Goal: Task Accomplishment & Management: Manage account settings

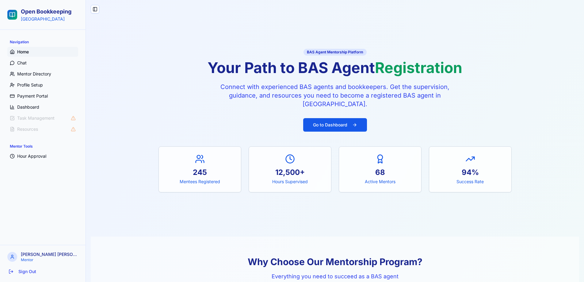
click at [397, 18] on div "Toggle Sidebar" at bounding box center [335, 11] width 498 height 23
click at [27, 270] on button "Sign Out" at bounding box center [43, 271] width 76 height 11
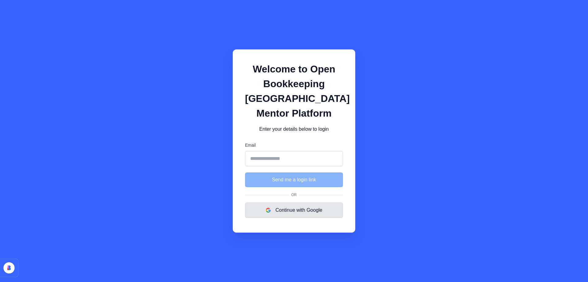
click at [295, 208] on button "Continue with Google" at bounding box center [294, 209] width 98 height 15
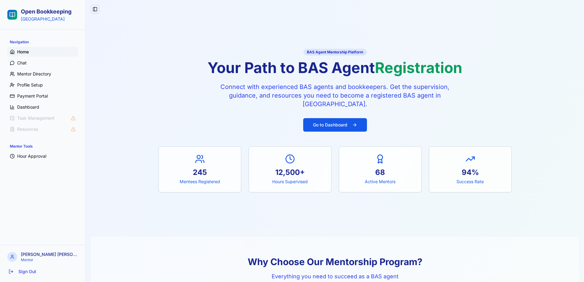
click at [95, 8] on button "Toggle Sidebar" at bounding box center [95, 9] width 9 height 9
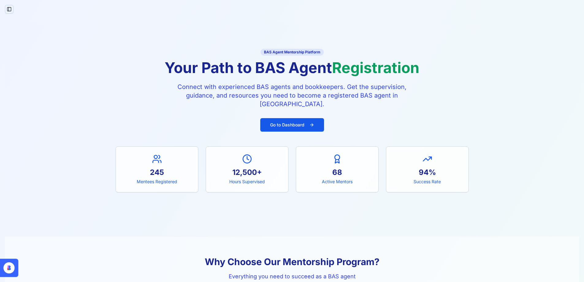
click at [9, 7] on button "Toggle Sidebar" at bounding box center [9, 9] width 9 height 9
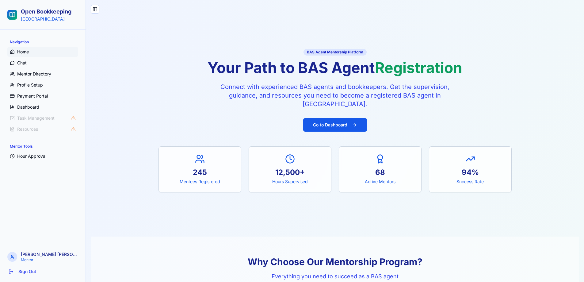
click at [13, 254] on icon at bounding box center [12, 256] width 5 height 5
click at [34, 252] on p "Darren McMahon" at bounding box center [49, 254] width 57 height 6
